Goal: Communication & Community: Answer question/provide support

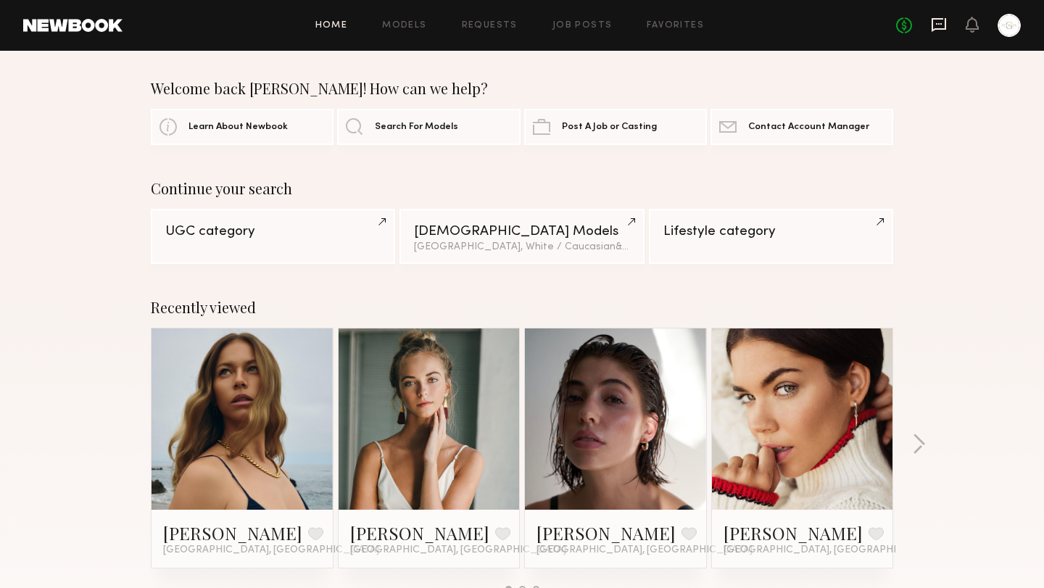
click at [941, 22] on icon at bounding box center [938, 25] width 16 height 16
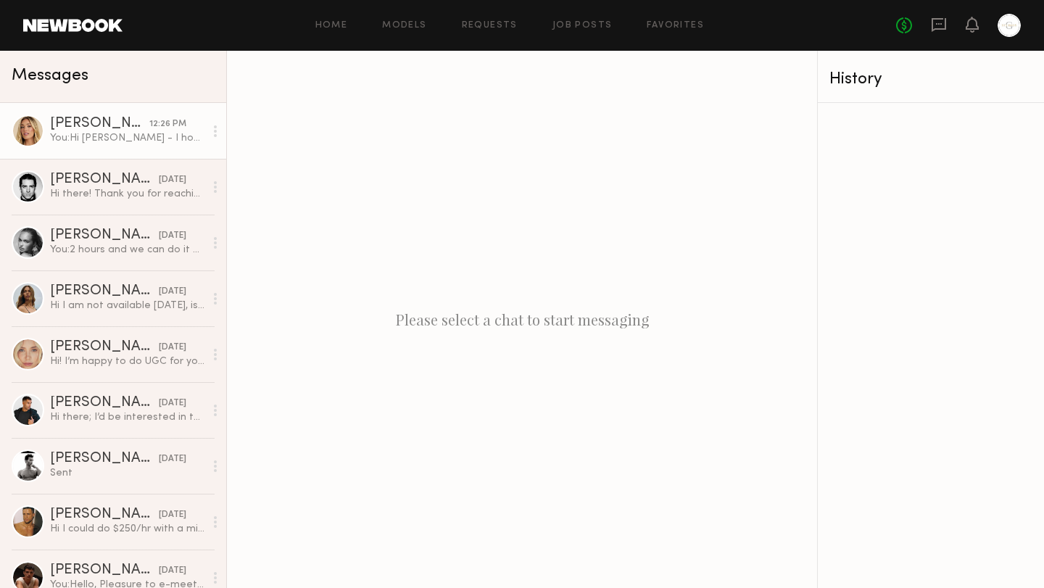
click at [116, 140] on div "You: Hi [PERSON_NAME] - I hope you are having a good weekend. Would you be open…" at bounding box center [127, 138] width 154 height 14
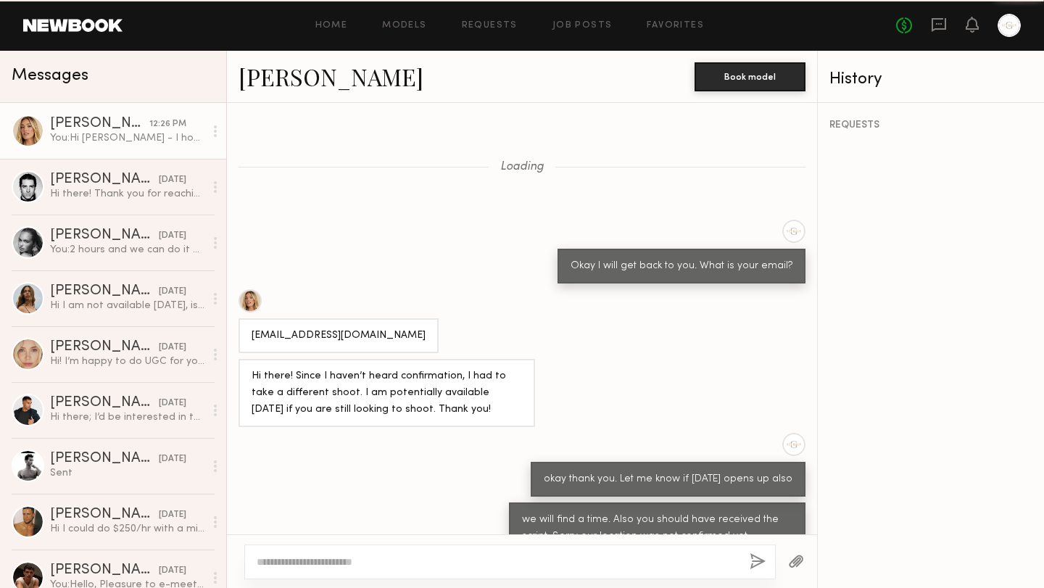
scroll to position [898, 0]
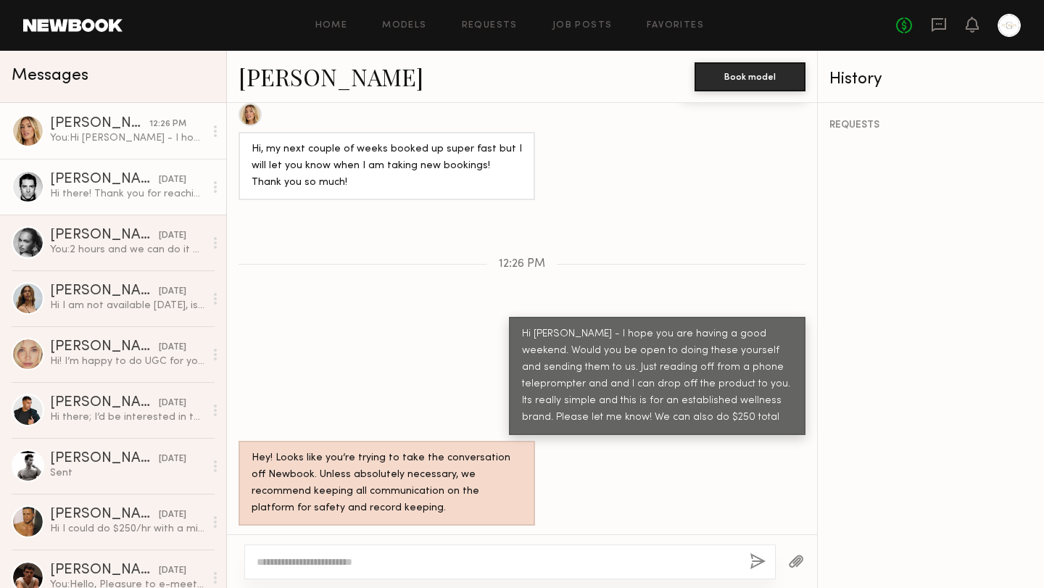
click at [119, 192] on div "Hi there! Thank you for reaching out! Unfortunately I don’t do UGC. Good luck w…" at bounding box center [127, 194] width 154 height 14
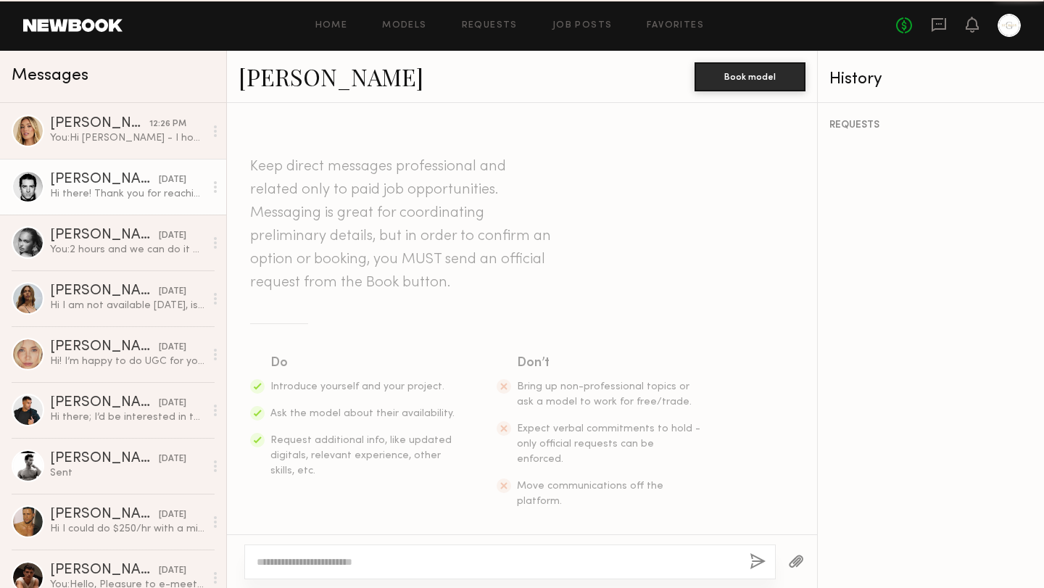
scroll to position [502, 0]
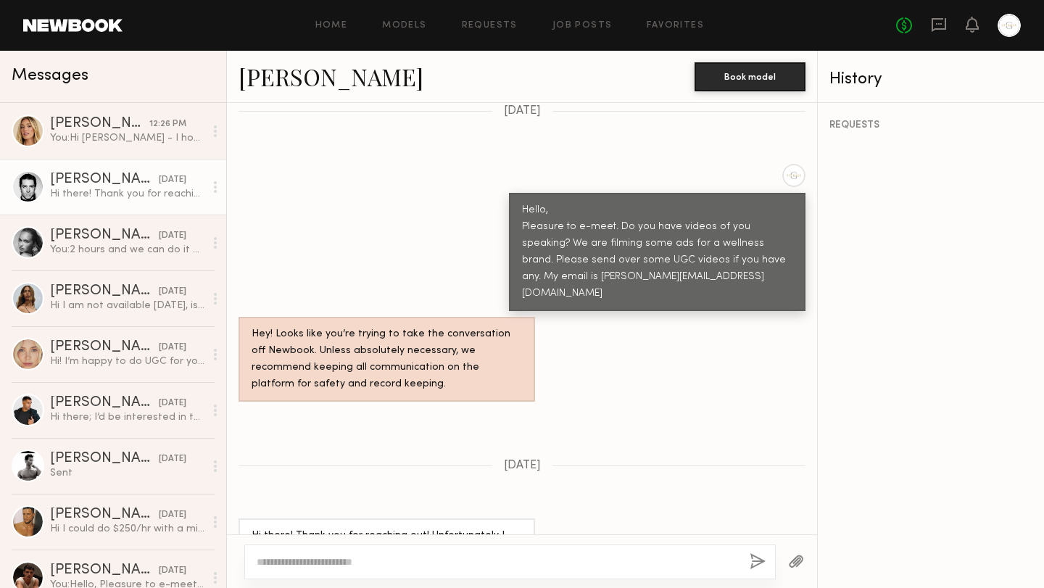
click at [304, 558] on textarea at bounding box center [497, 561] width 481 height 14
type textarea "*********"
click at [752, 561] on button "button" at bounding box center [757, 562] width 16 height 18
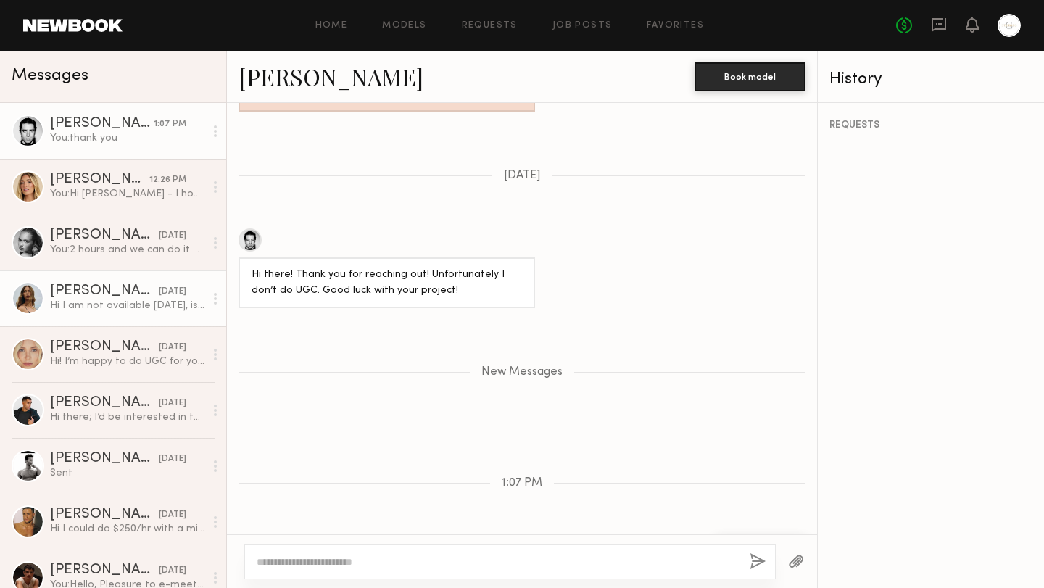
click at [126, 296] on div "[PERSON_NAME]" at bounding box center [104, 291] width 109 height 14
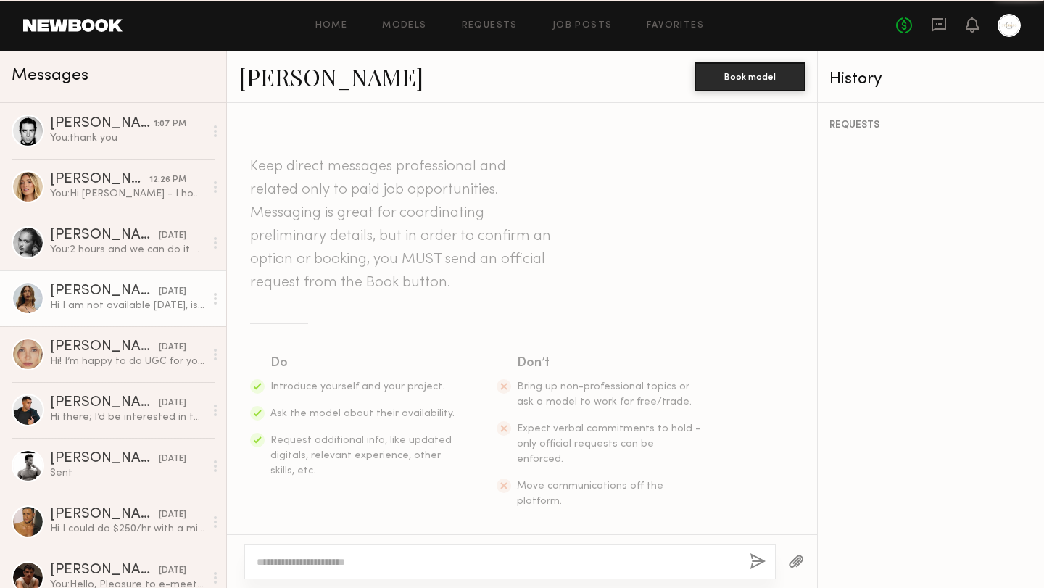
scroll to position [318, 0]
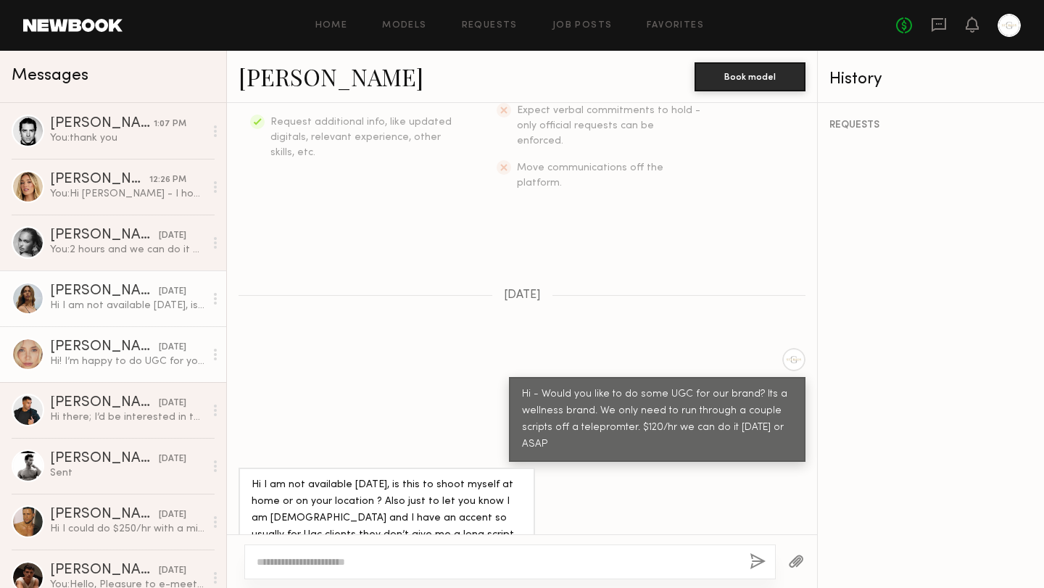
click at [148, 367] on div "Hi! I’m happy to do UGC for you, but I charge 500 per video. Let me know if the…" at bounding box center [127, 361] width 154 height 14
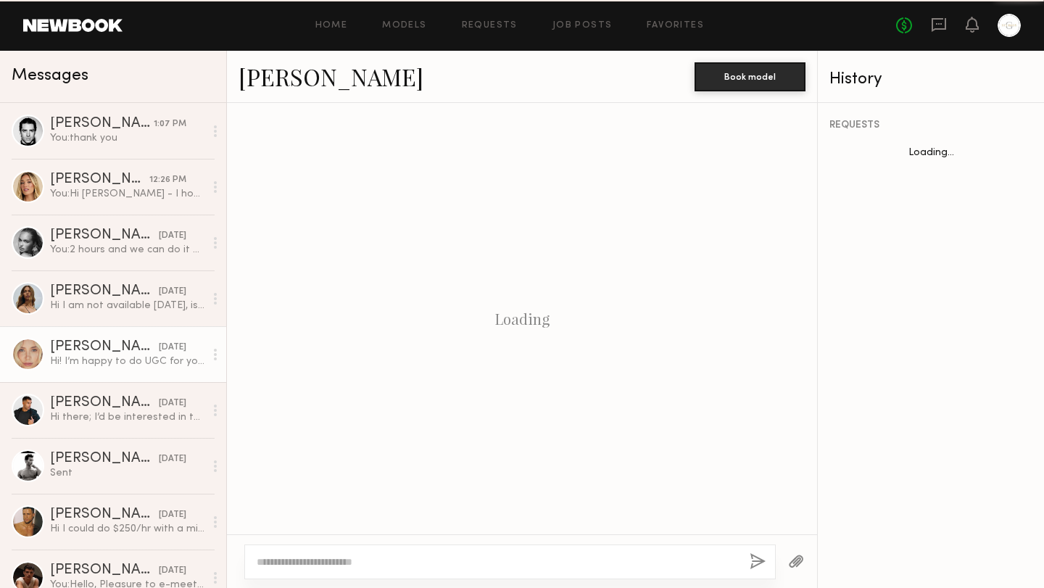
scroll to position [285, 0]
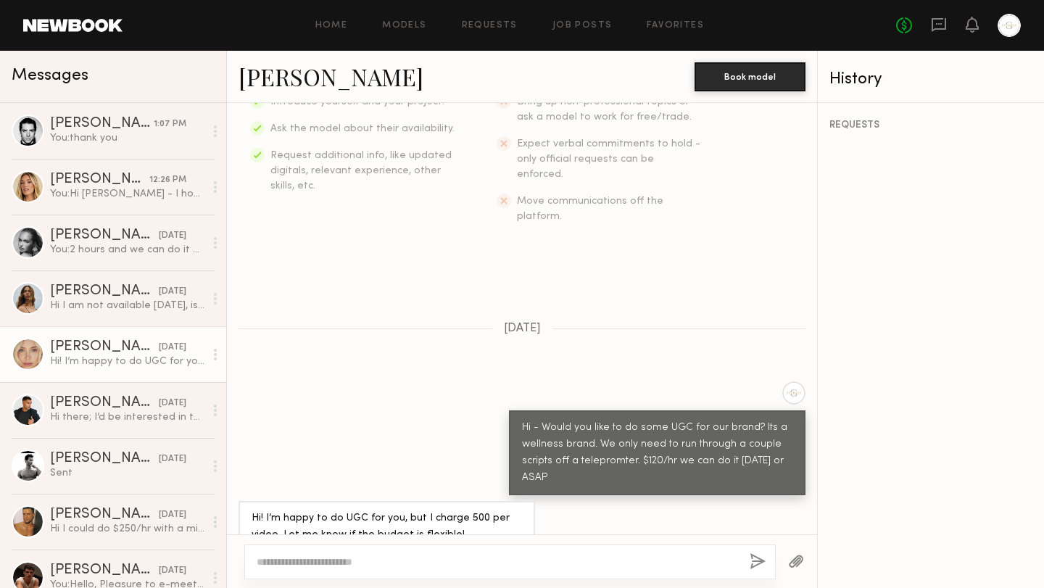
click at [21, 351] on div at bounding box center [28, 354] width 33 height 33
click at [93, 351] on div "[PERSON_NAME]" at bounding box center [104, 347] width 109 height 14
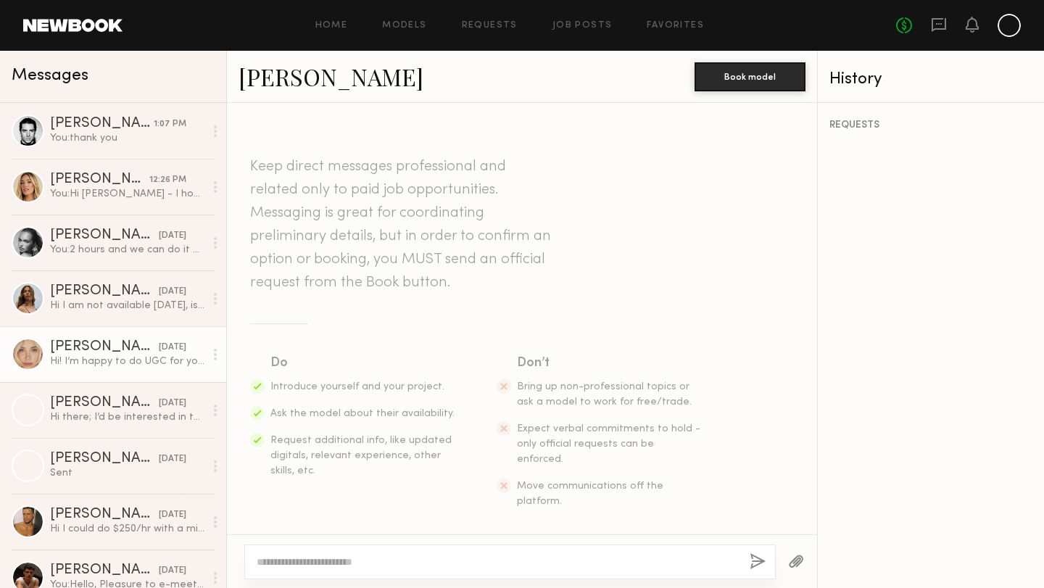
scroll to position [285, 0]
